Goal: Check status: Check status

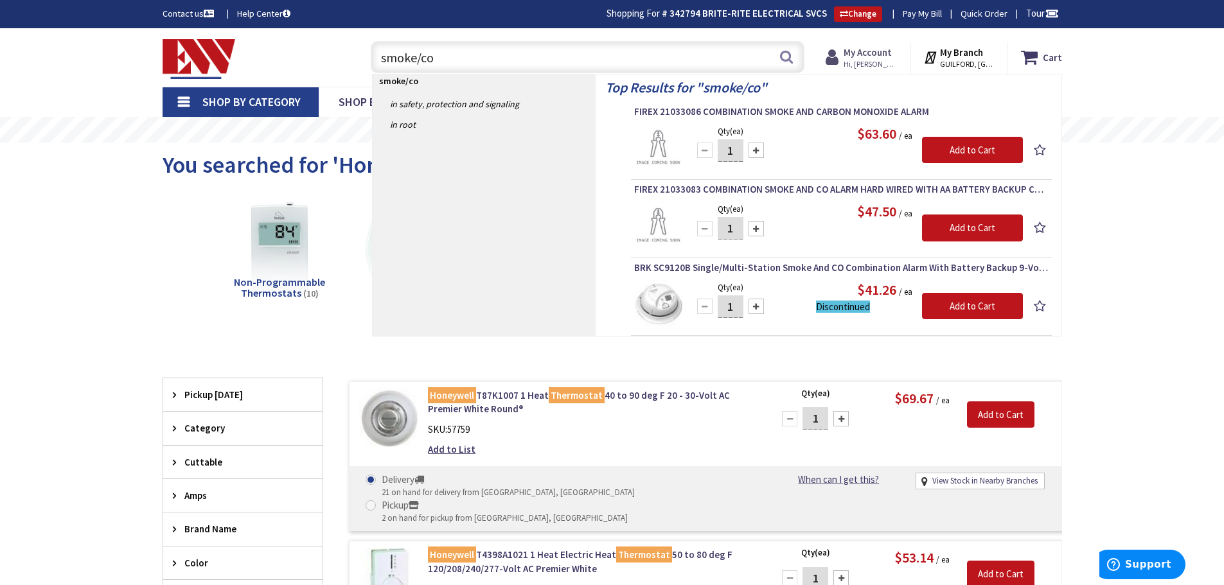
click at [866, 55] on strong "My Account" at bounding box center [867, 52] width 48 height 12
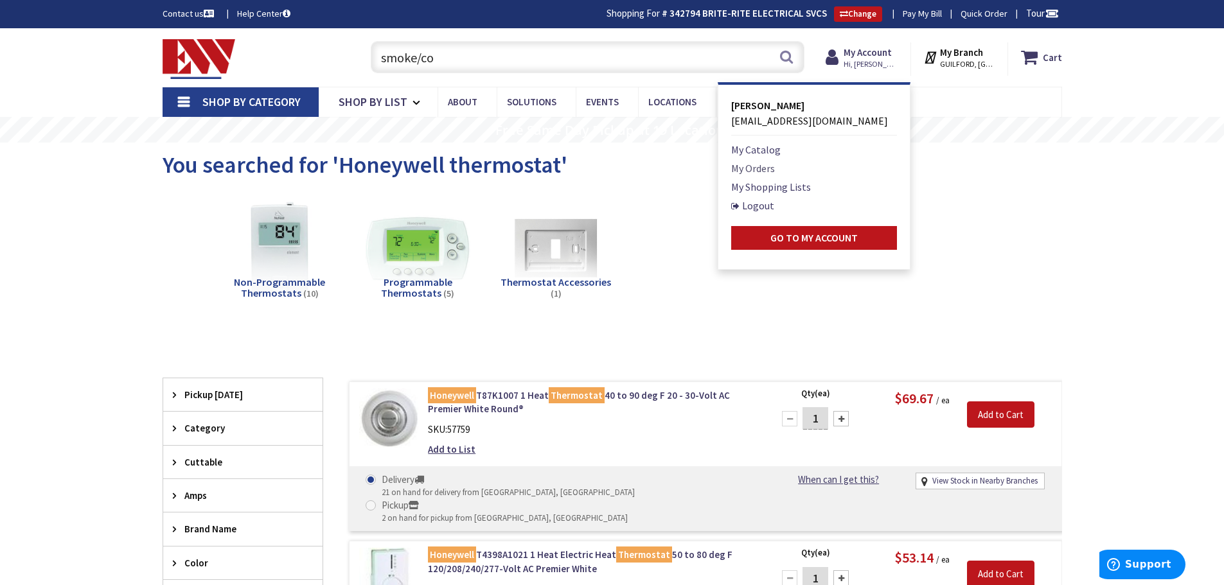
click at [764, 167] on link "My Orders" at bounding box center [753, 168] width 44 height 15
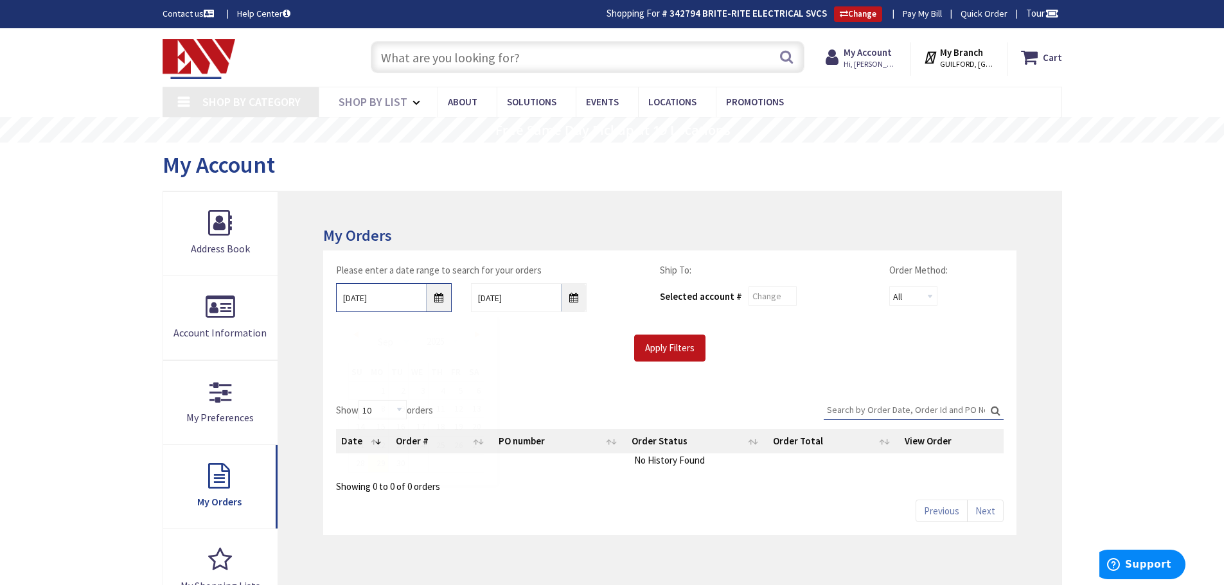
click at [428, 299] on input "[DATE]" at bounding box center [394, 297] width 116 height 29
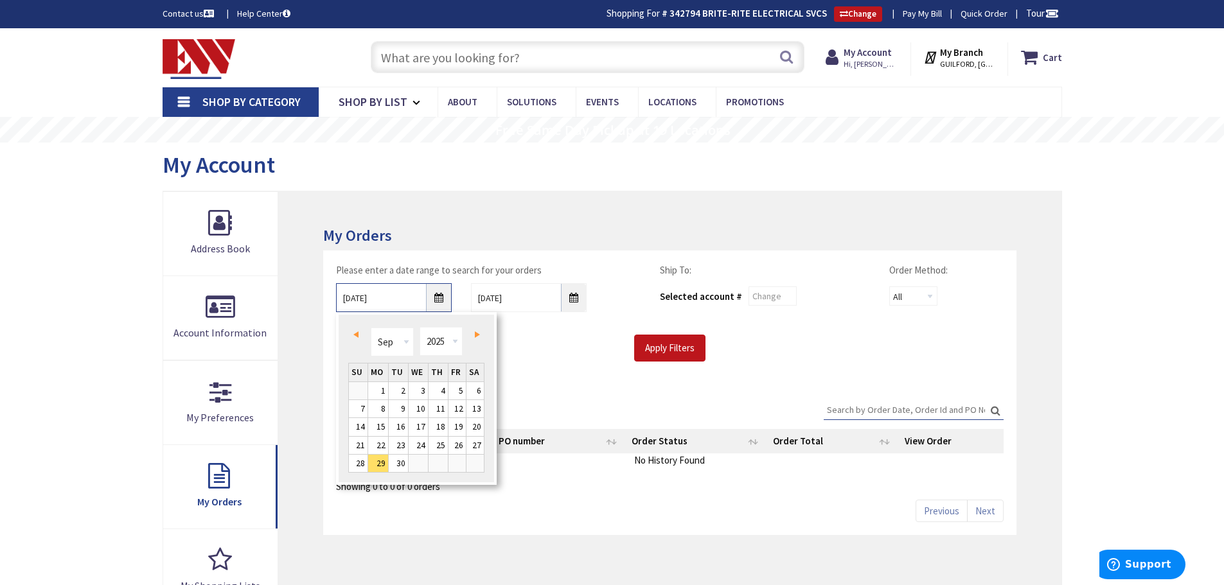
type input "[STREET_ADDRESS]"
click at [356, 333] on span "Prev" at bounding box center [355, 334] width 5 height 6
click at [440, 412] on link "7" at bounding box center [437, 408] width 19 height 17
type input "08/07/2025"
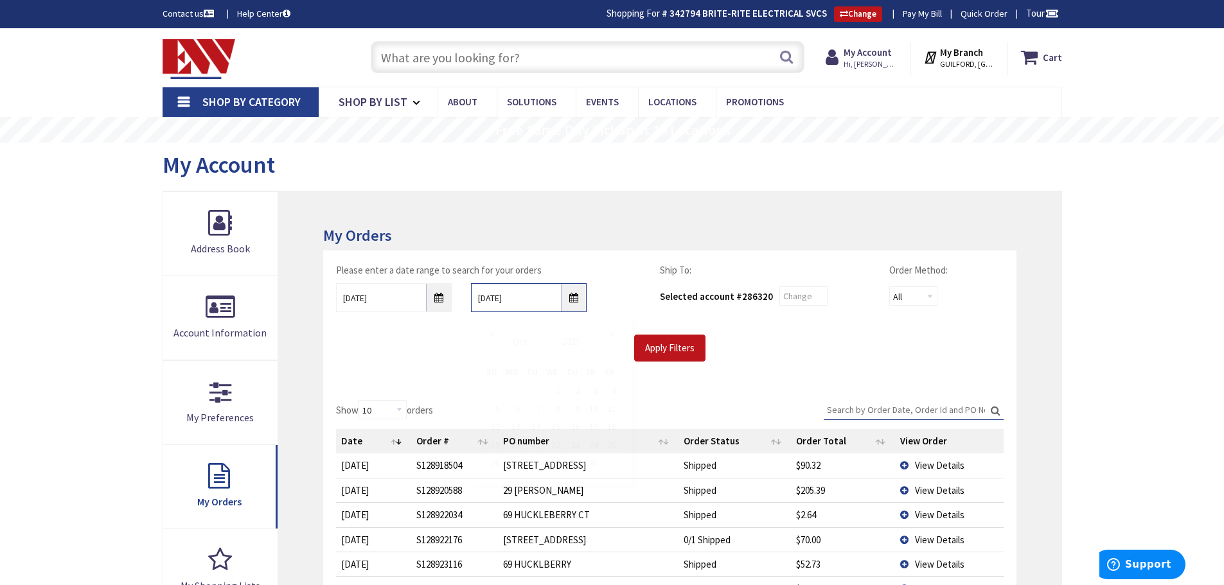
click at [572, 301] on input "10/6/2025" at bounding box center [529, 297] width 116 height 29
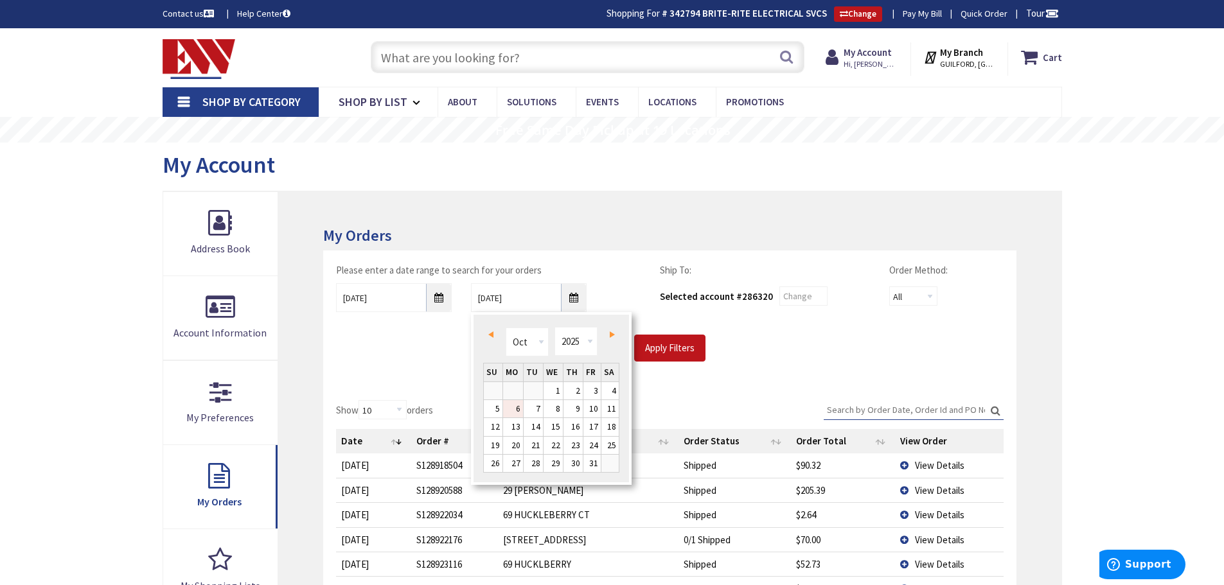
click at [491, 333] on span "Prev" at bounding box center [490, 334] width 5 height 6
click at [613, 428] on link "20" at bounding box center [610, 426] width 18 height 17
type input "09/20/2025"
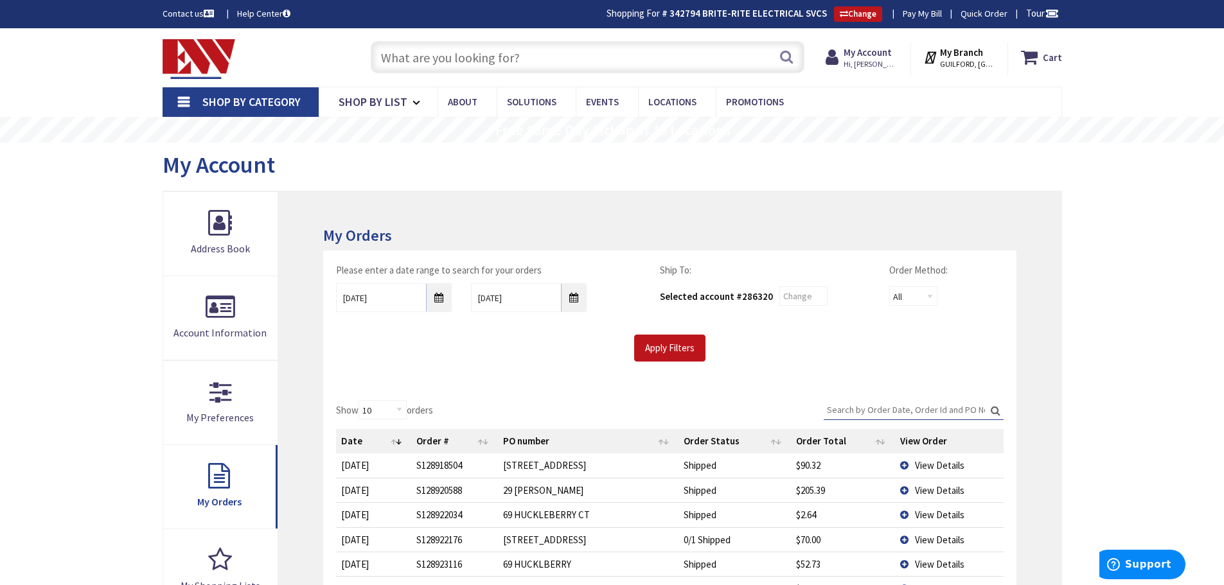
click at [879, 410] on input "Search:" at bounding box center [914, 409] width 180 height 19
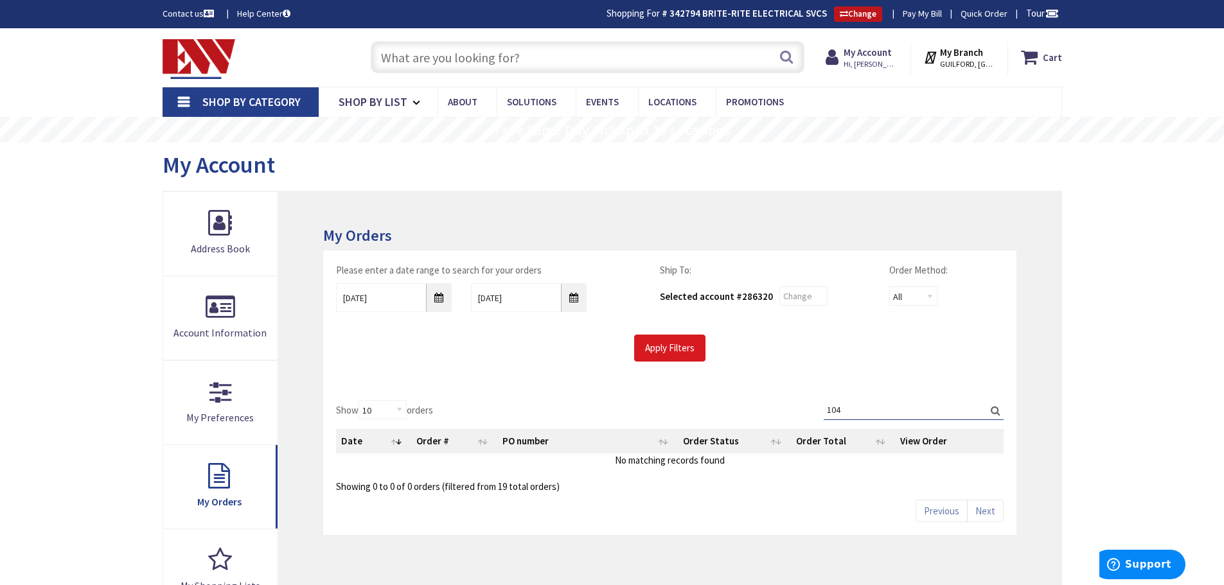
type input "104"
click at [671, 342] on input "Apply Filters" at bounding box center [669, 348] width 71 height 27
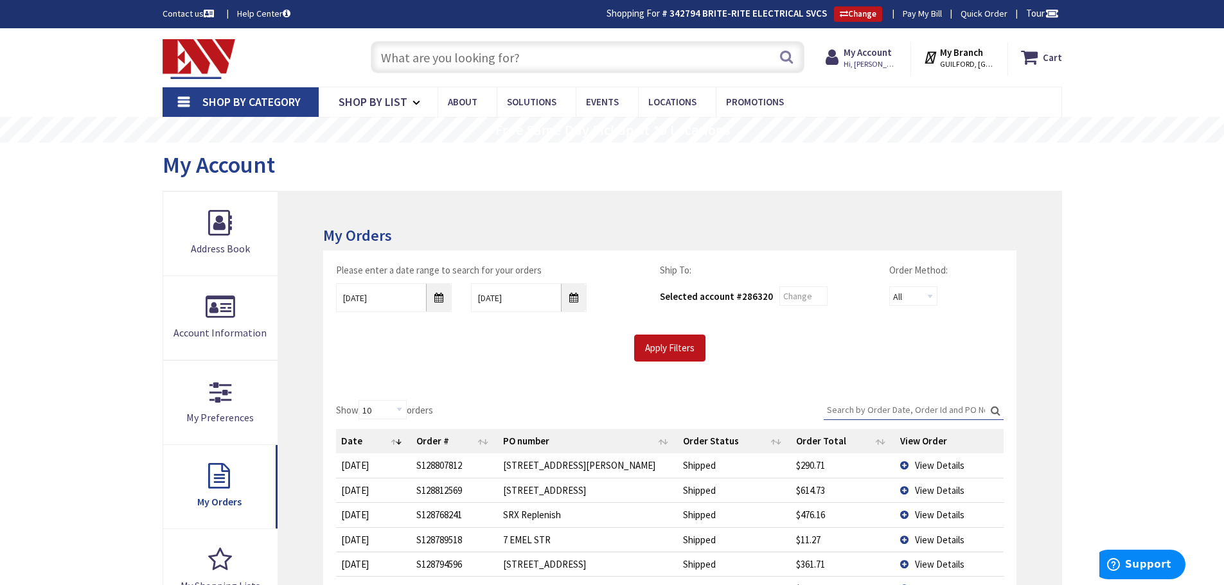
click at [867, 406] on input "Search:" at bounding box center [914, 409] width 180 height 19
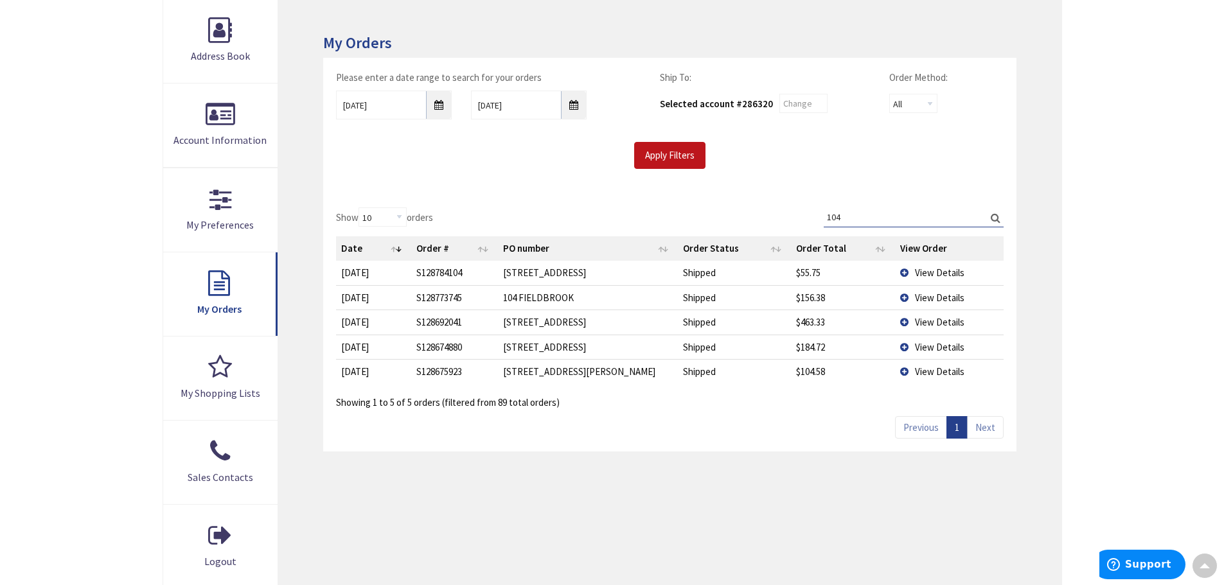
scroll to position [128, 0]
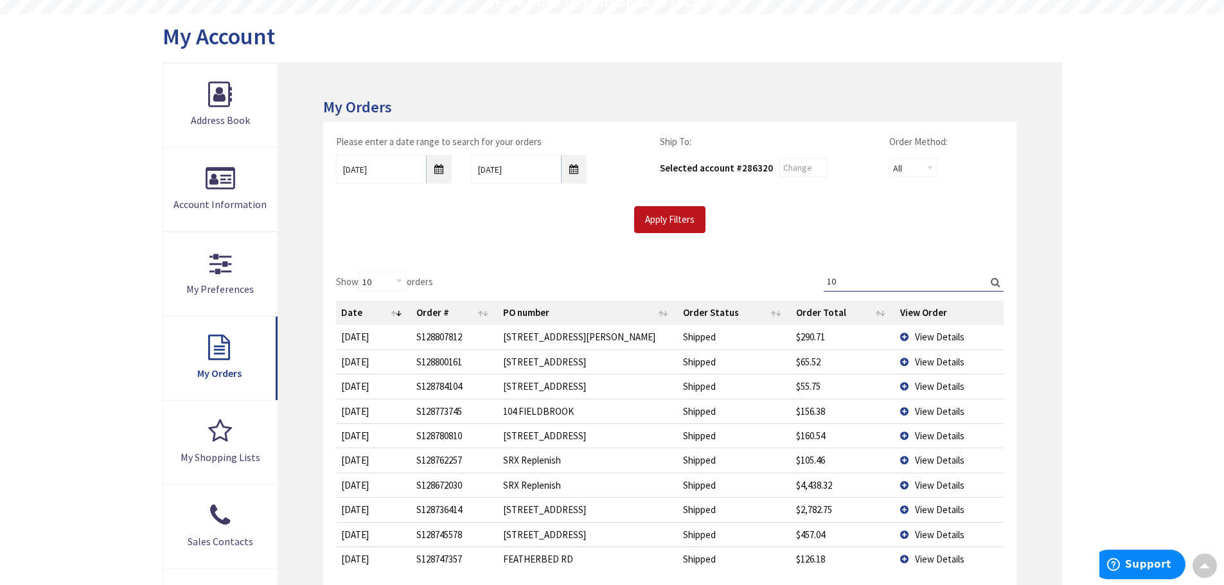
type input "1"
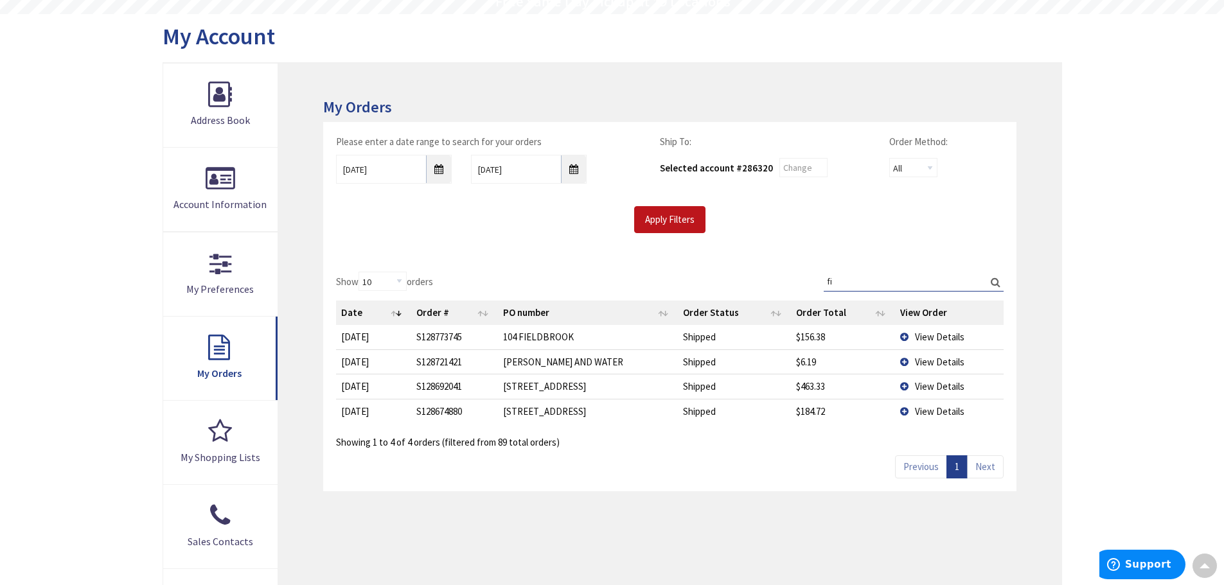
type input "f"
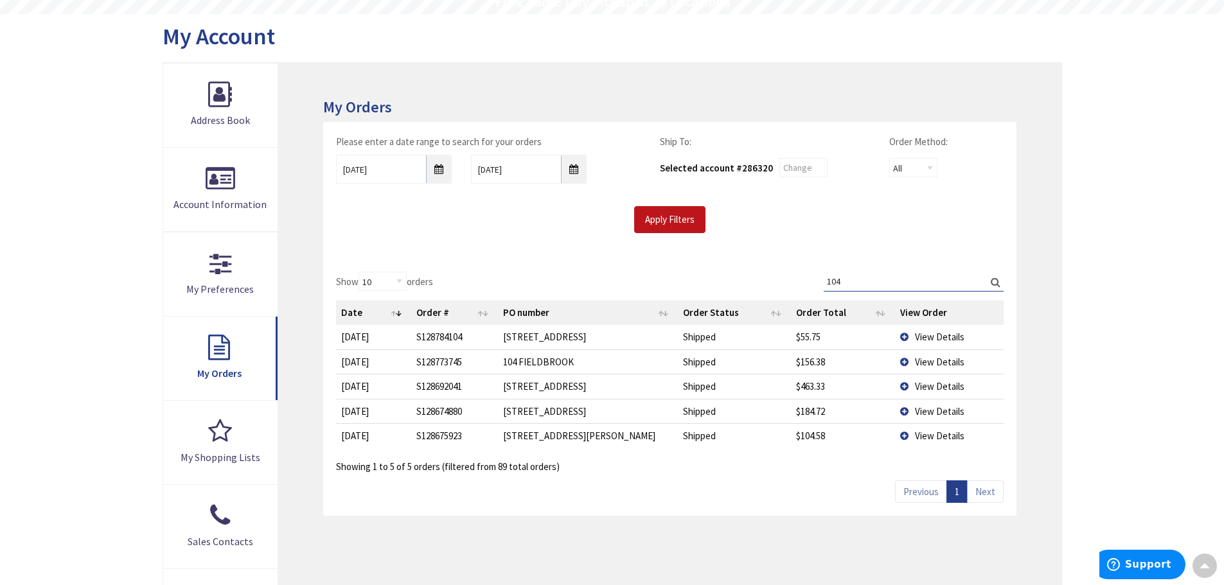
type input "104"
click at [937, 361] on span "View Details" at bounding box center [939, 362] width 49 height 12
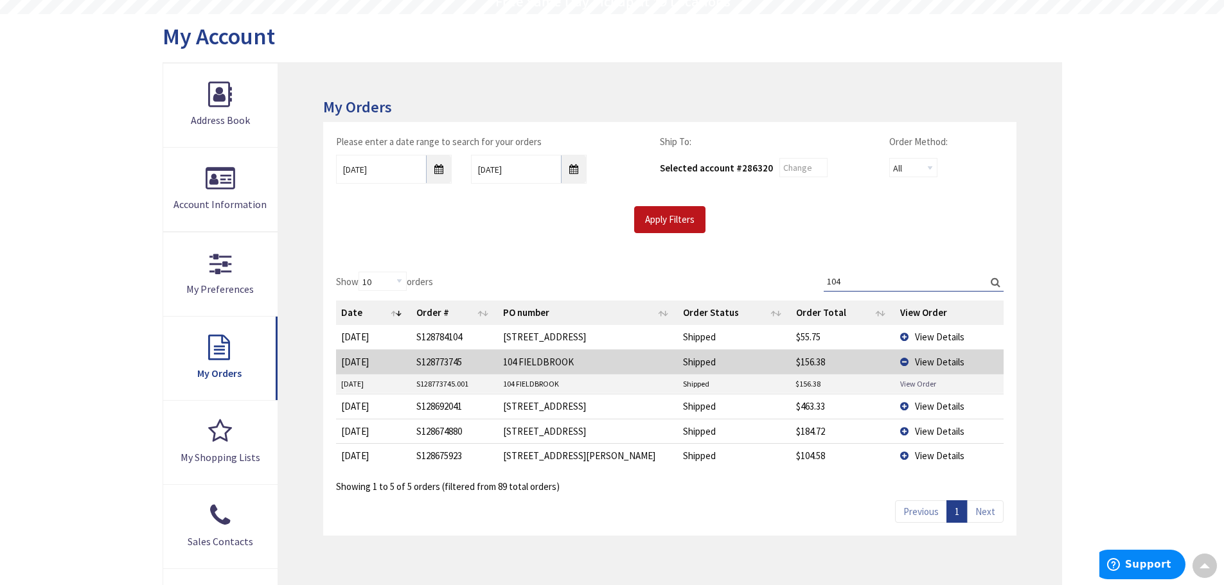
click at [909, 381] on link "View Order" at bounding box center [918, 383] width 36 height 11
click at [939, 405] on span "View Details" at bounding box center [939, 406] width 49 height 12
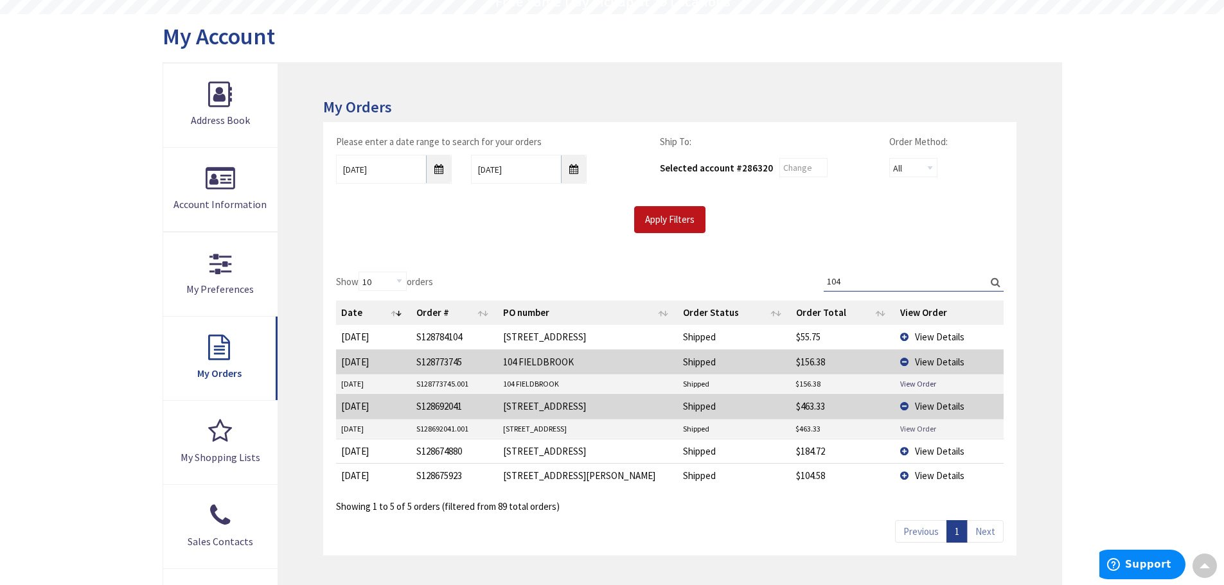
click at [923, 426] on link "View Order" at bounding box center [918, 428] width 36 height 11
click at [937, 448] on span "View Details" at bounding box center [939, 451] width 49 height 12
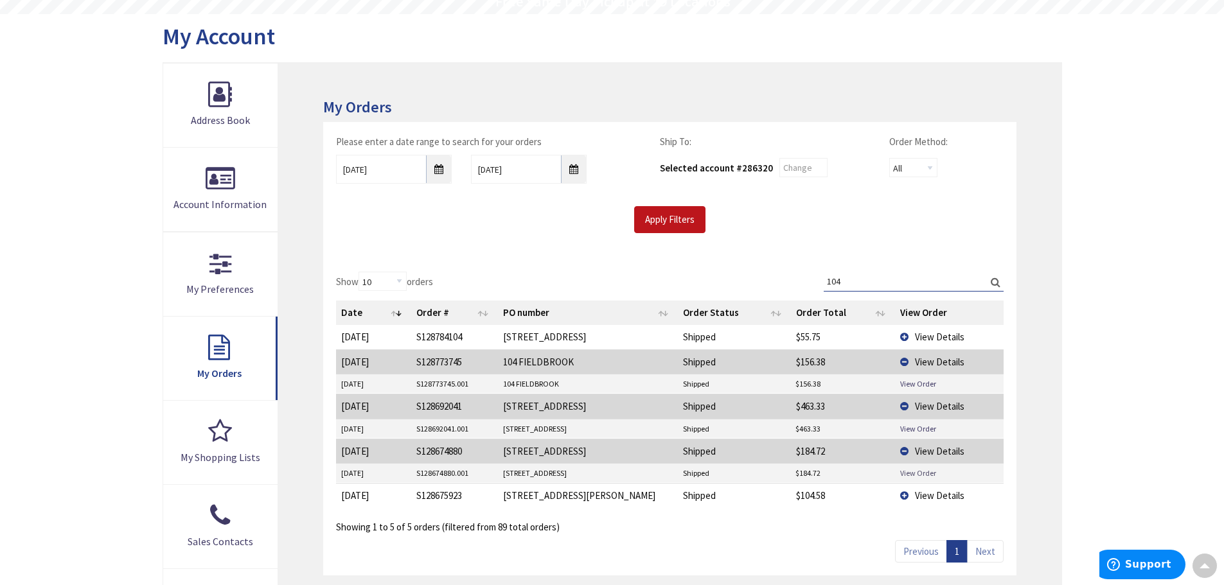
click at [924, 473] on link "View Order" at bounding box center [918, 473] width 36 height 11
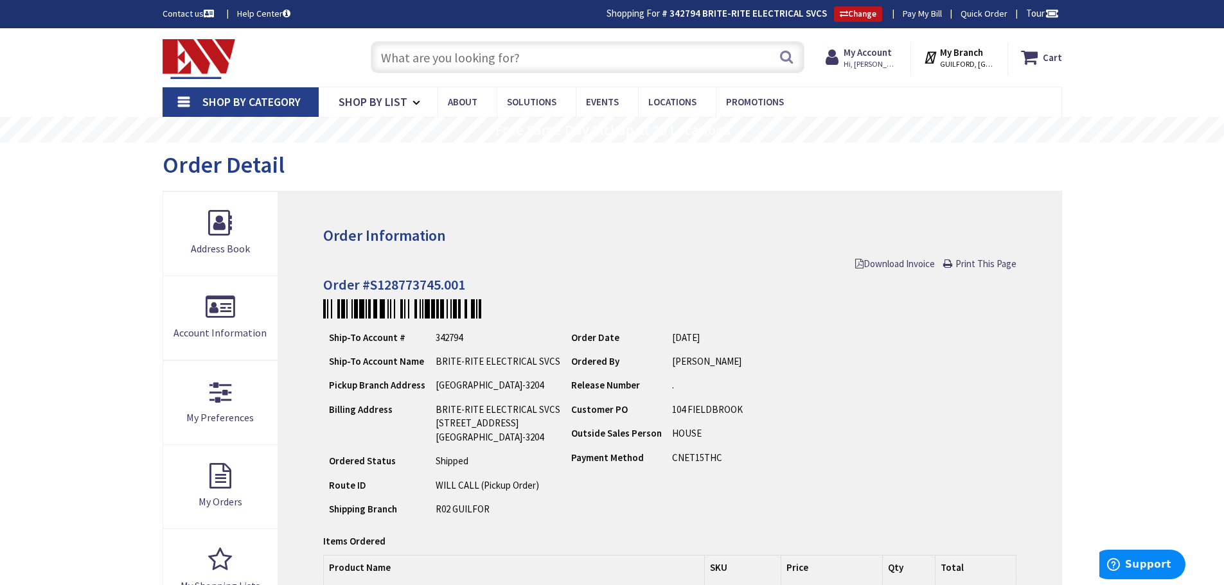
click at [499, 50] on input "text" at bounding box center [588, 57] width 434 height 32
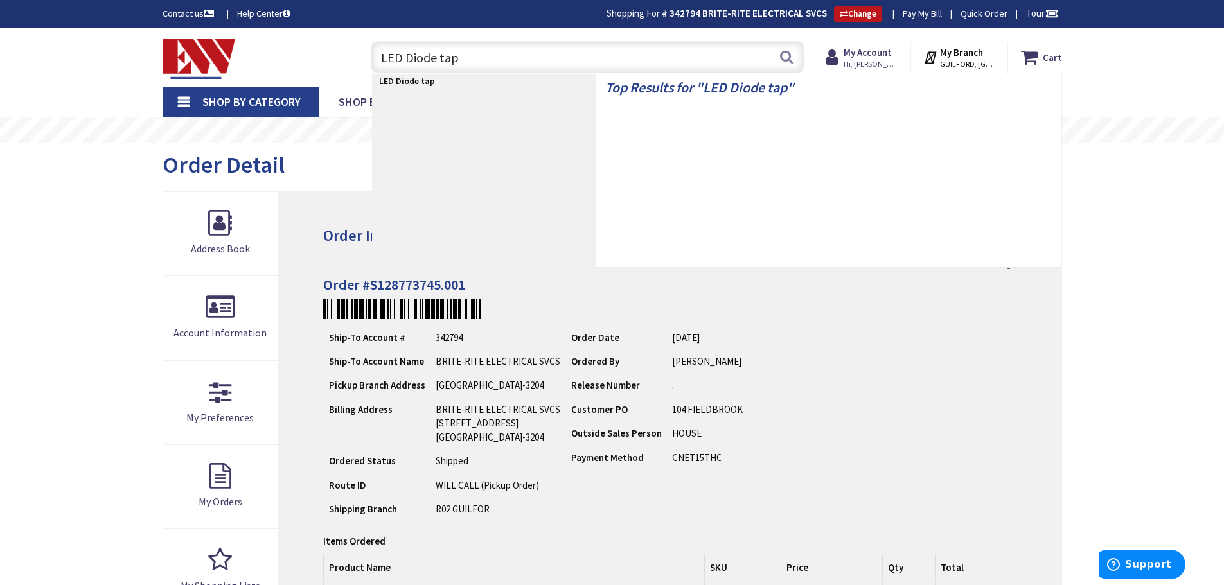
type input "LED Diode tape"
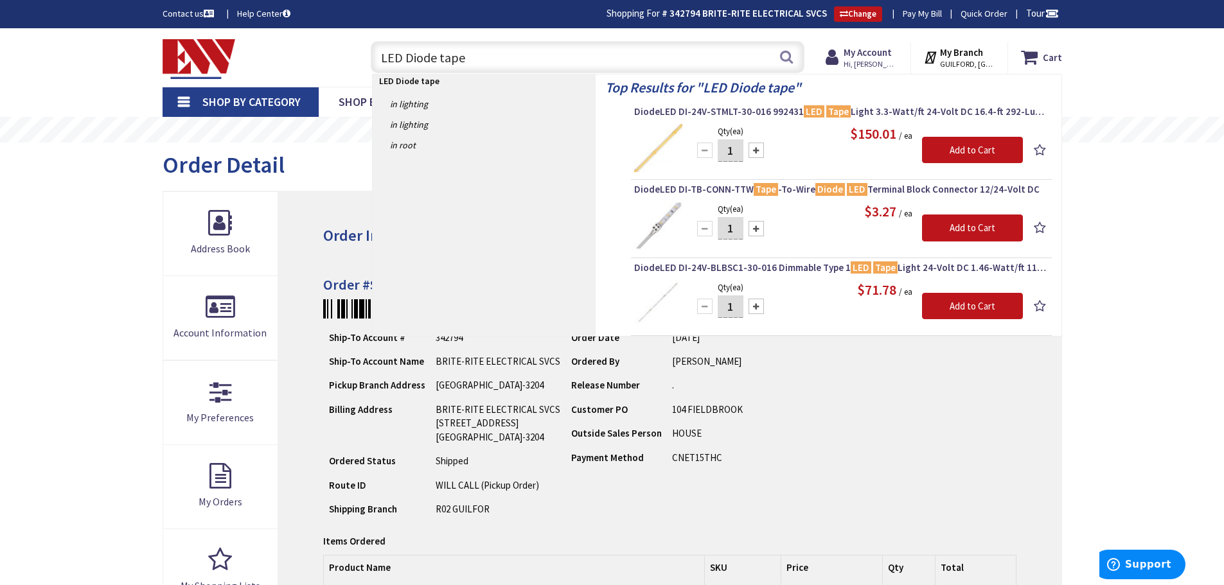
drag, startPoint x: 397, startPoint y: 48, endPoint x: 264, endPoint y: 37, distance: 133.4
click at [275, 36] on div "Toggle Nav LED Diode tape LED Diode tape Search Cart My Cart Close" at bounding box center [612, 57] width 919 height 43
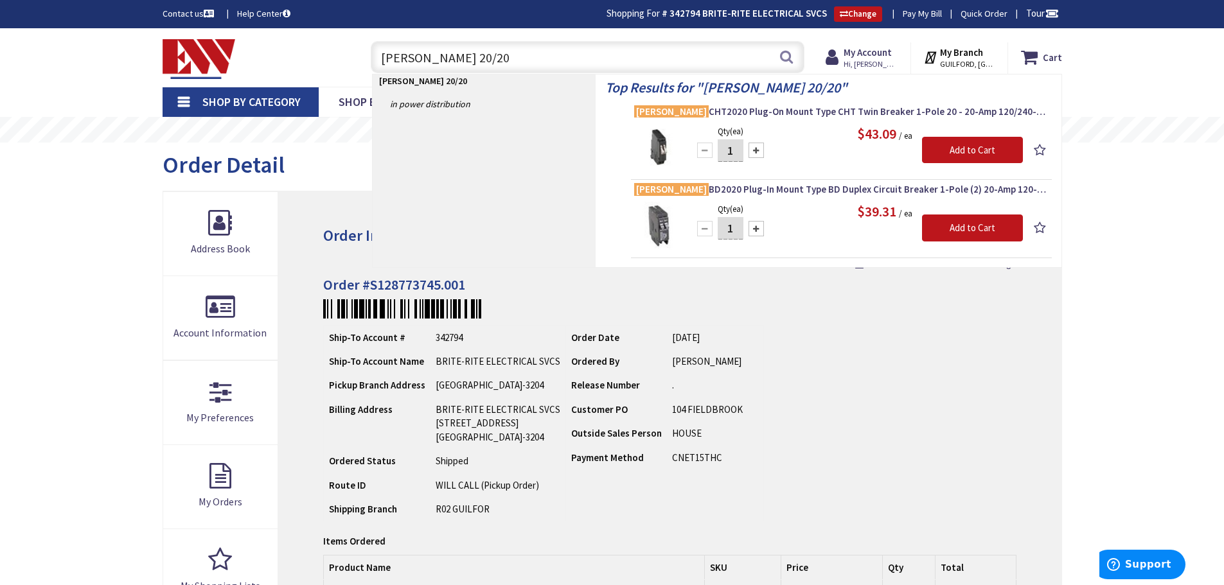
type input "eaton 20/20"
